Goal: Information Seeking & Learning: Learn about a topic

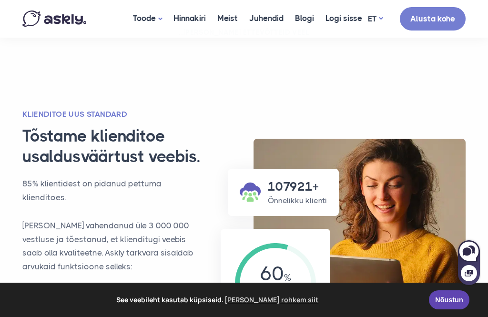
scroll to position [757, 0]
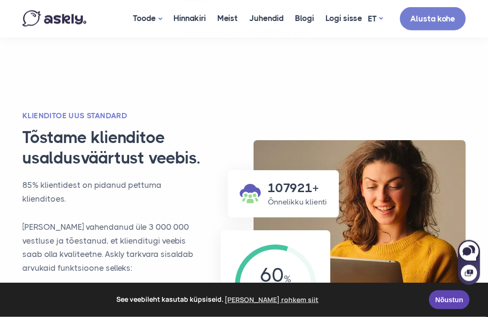
click at [230, 19] on link "Meist" at bounding box center [228, 18] width 32 height 37
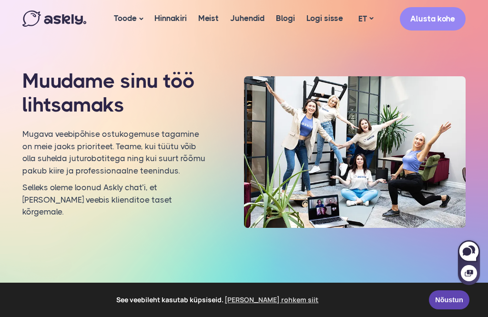
click at [171, 20] on link "Hinnakiri" at bounding box center [171, 18] width 44 height 37
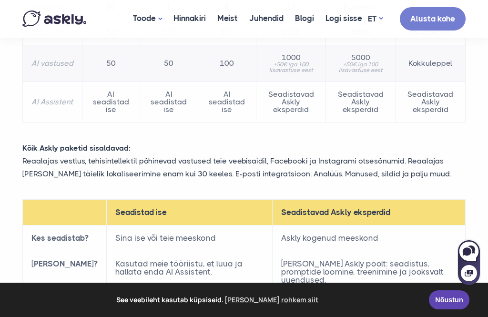
scroll to position [260, 0]
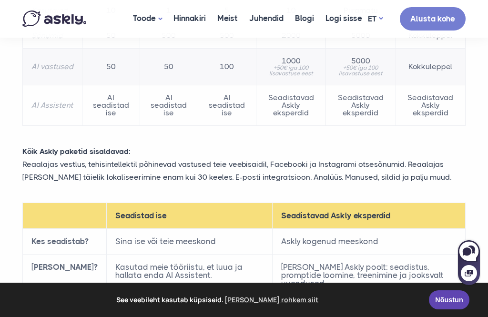
click at [223, 23] on link "Meist" at bounding box center [228, 18] width 32 height 37
click at [229, 16] on link "Meist" at bounding box center [228, 18] width 32 height 37
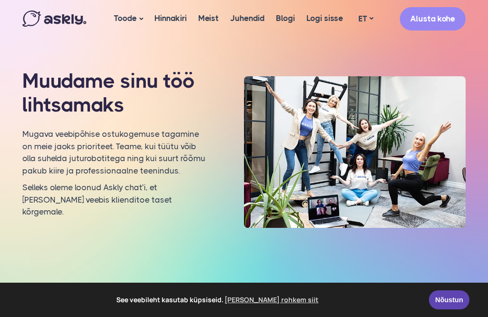
click at [385, 129] on img at bounding box center [355, 152] width 222 height 152
